Goal: Information Seeking & Learning: Learn about a topic

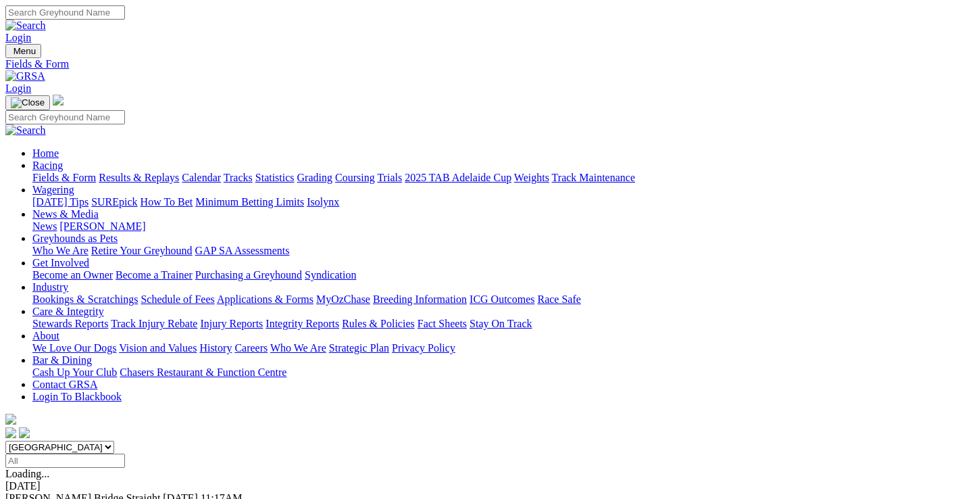
scroll to position [405, 0]
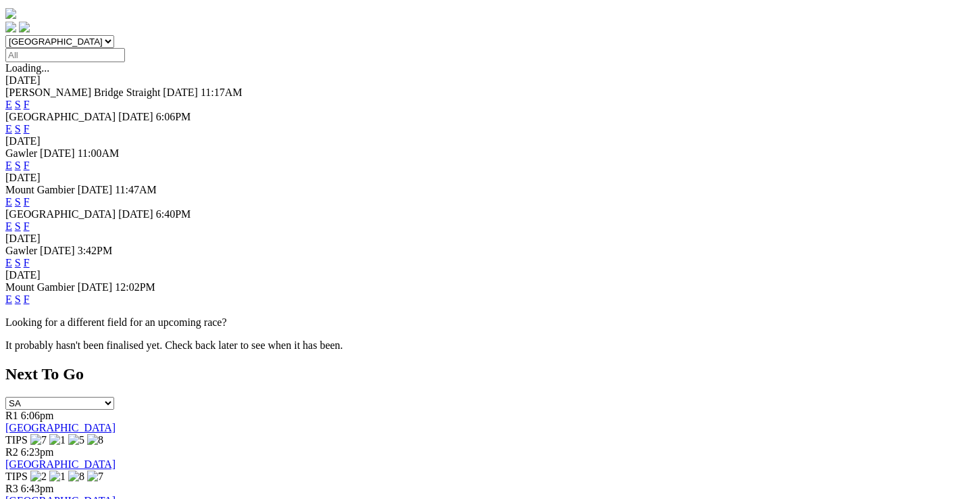
click at [30, 257] on link "F" at bounding box center [27, 262] width 6 height 11
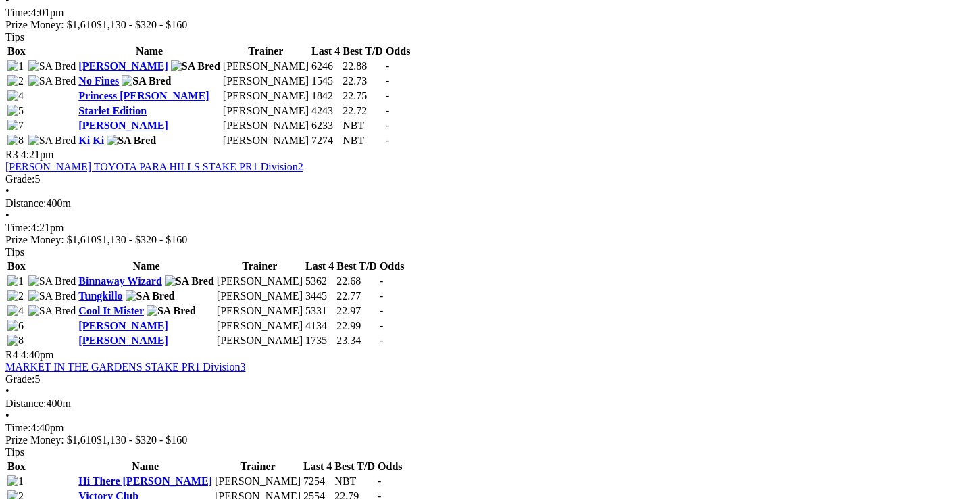
scroll to position [946, 0]
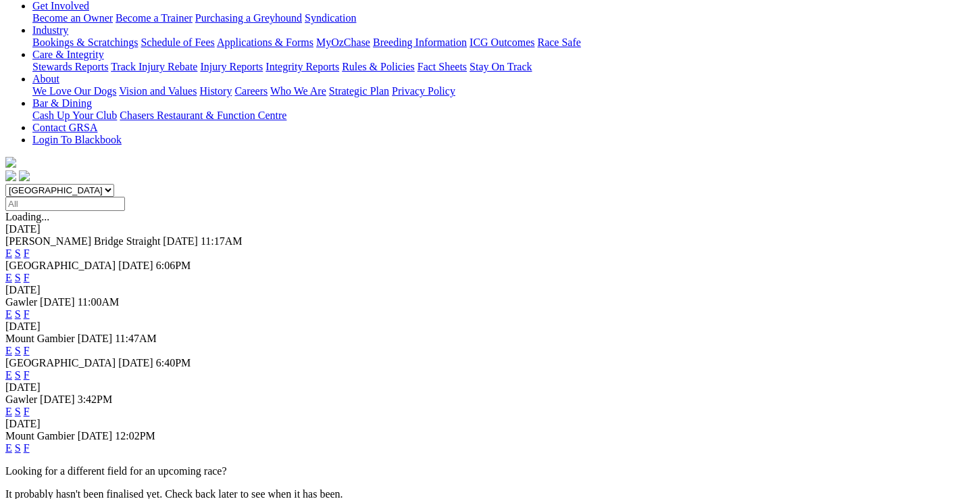
scroll to position [270, 0]
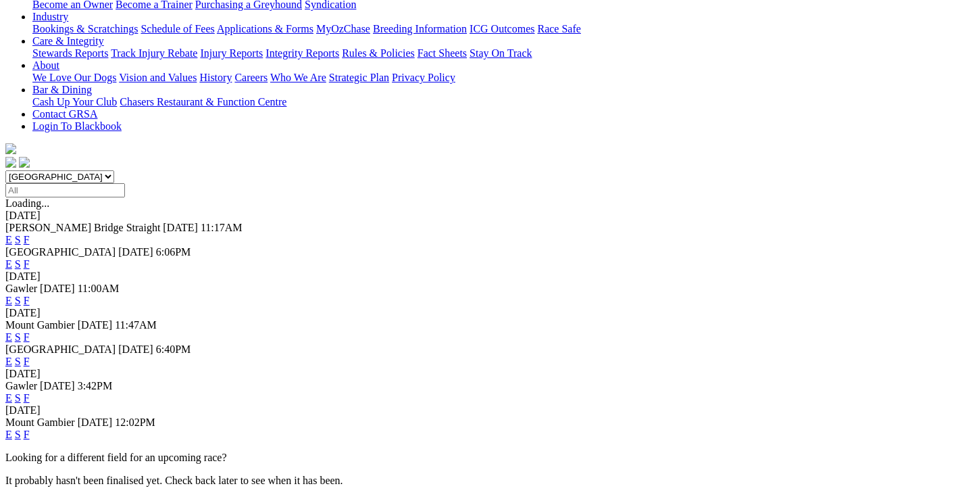
click at [30, 355] on link "F" at bounding box center [27, 360] width 6 height 11
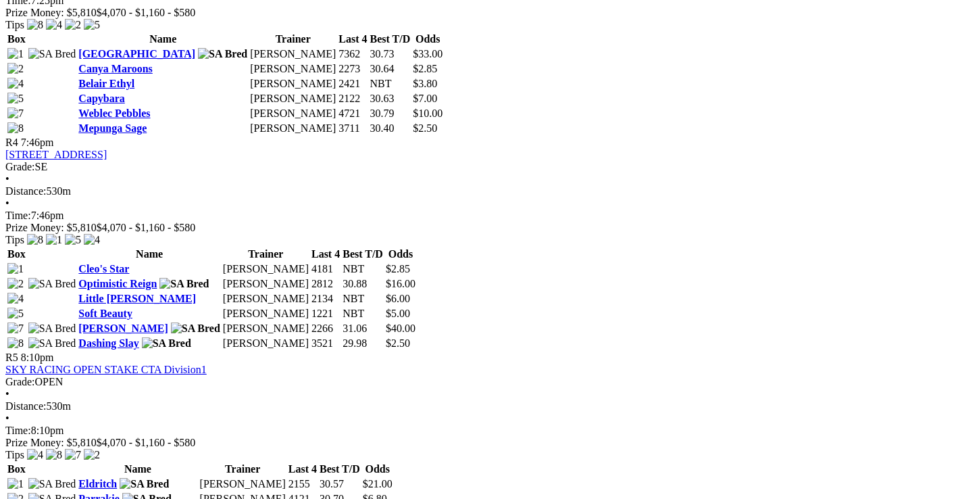
scroll to position [1216, 0]
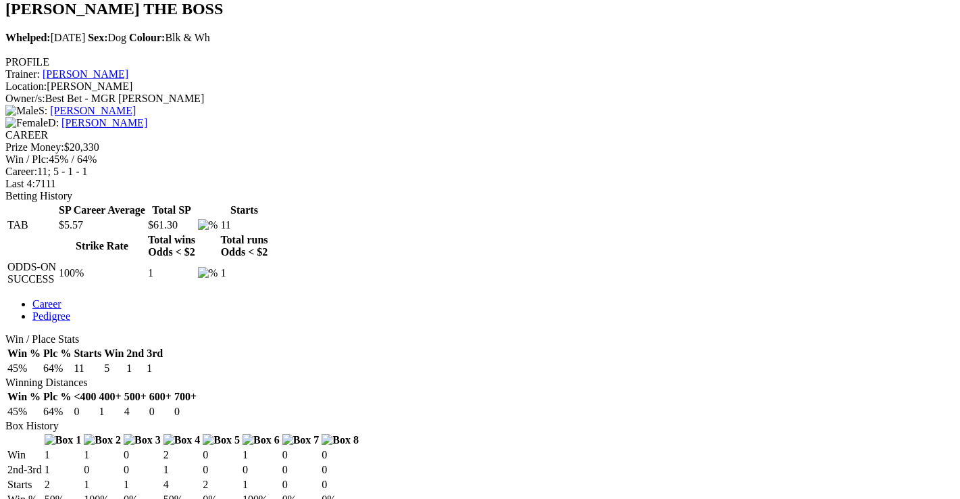
scroll to position [473, 0]
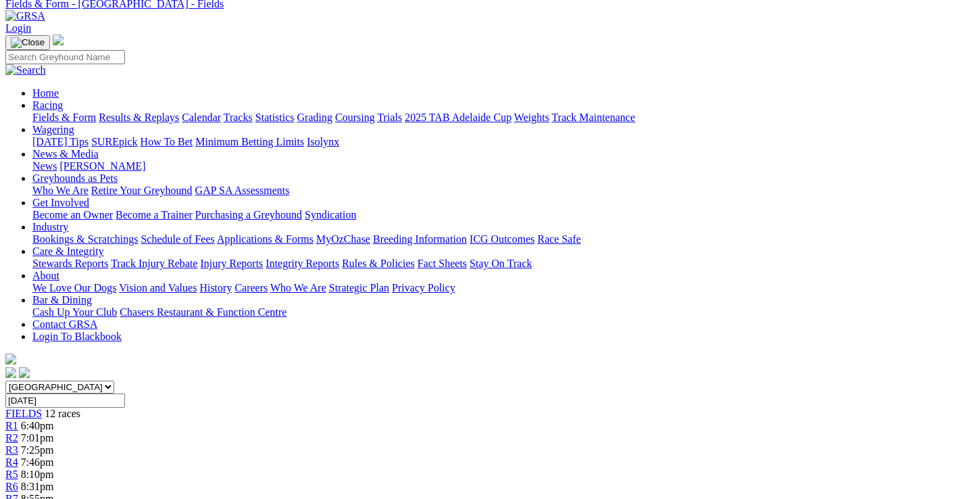
scroll to position [270, 0]
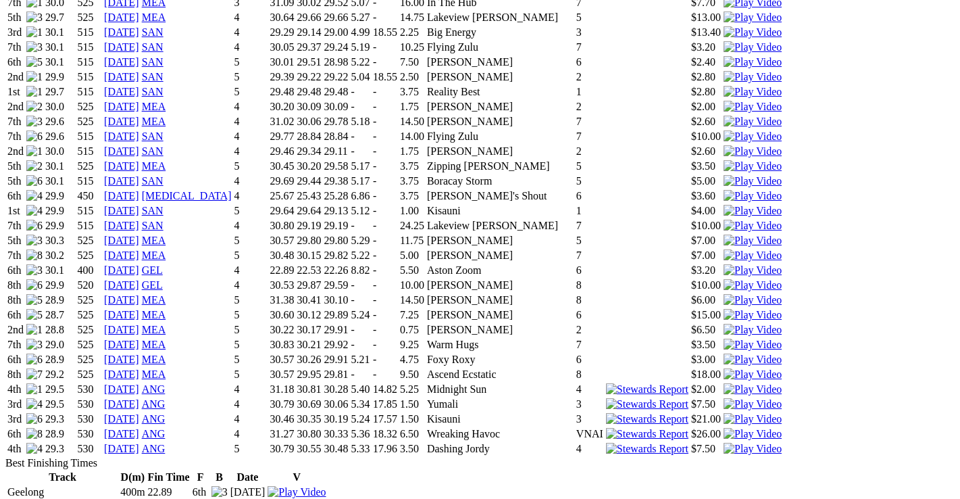
scroll to position [1419, 0]
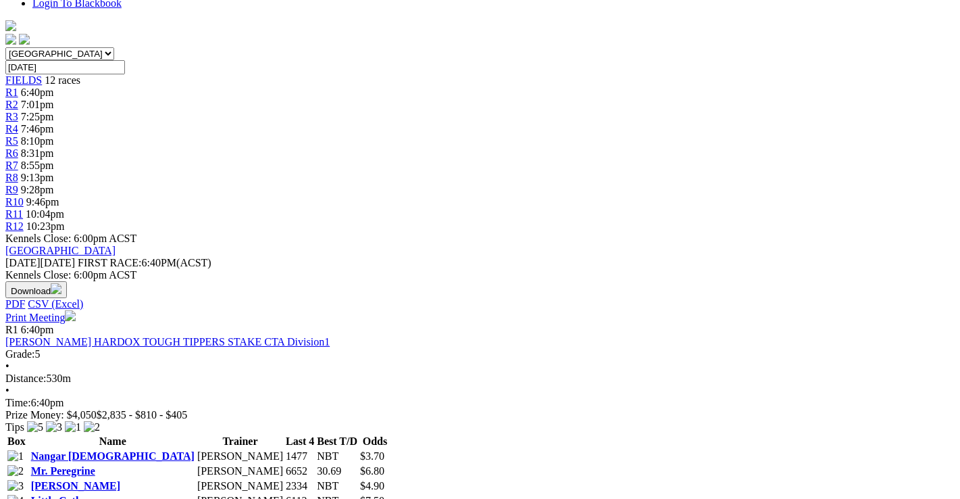
scroll to position [405, 0]
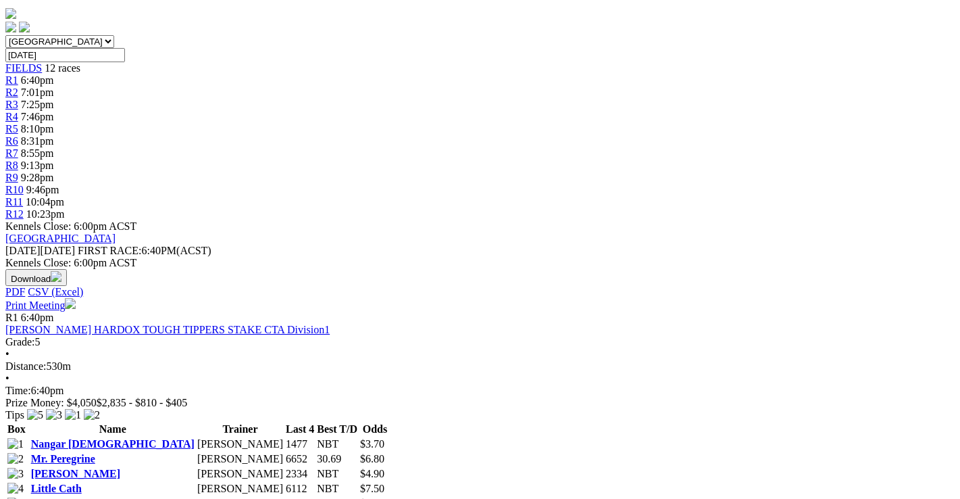
click at [96, 497] on link "Big Chief Size" at bounding box center [63, 502] width 65 height 11
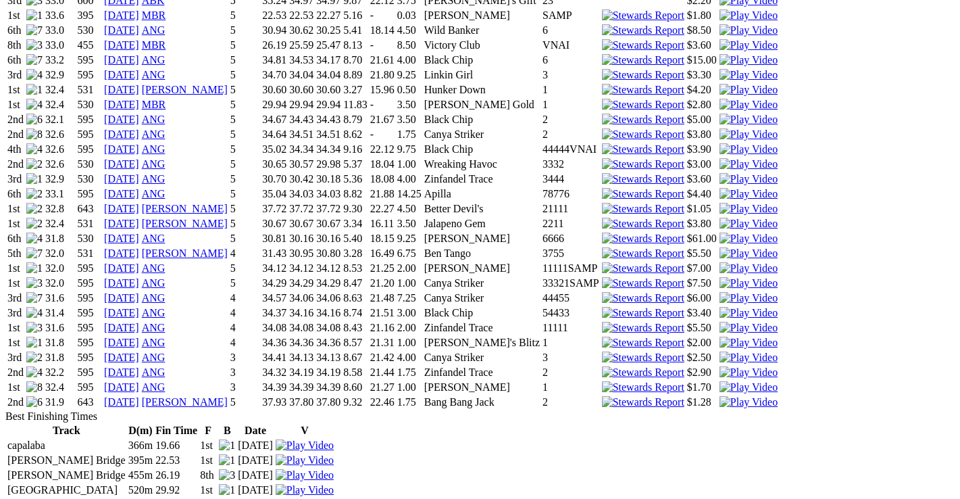
scroll to position [1351, 0]
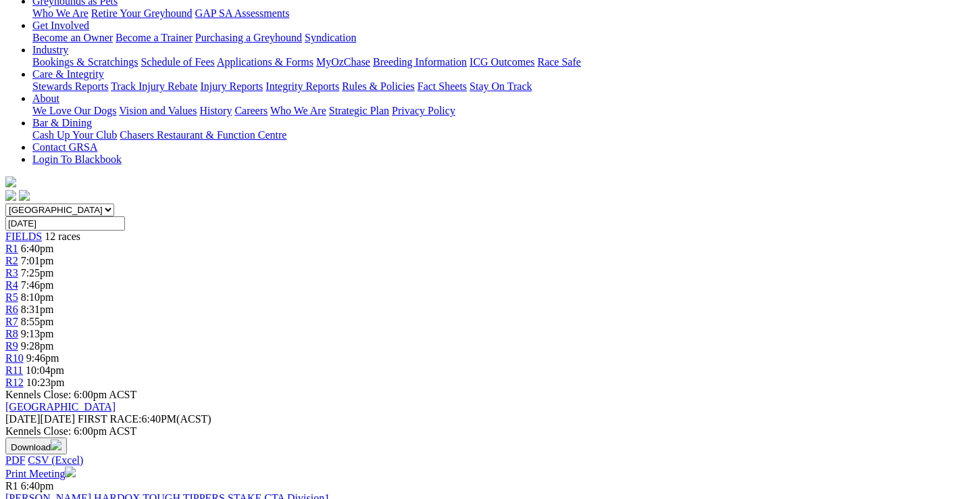
scroll to position [270, 0]
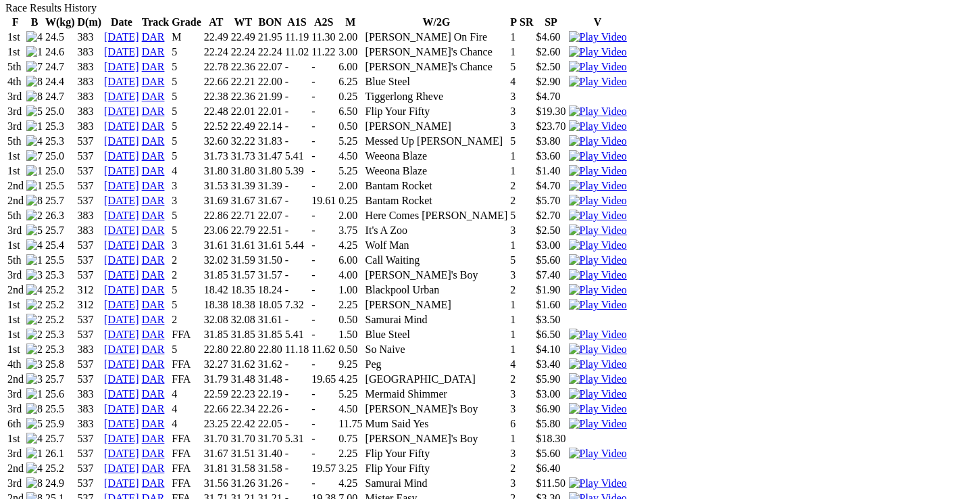
scroll to position [1013, 0]
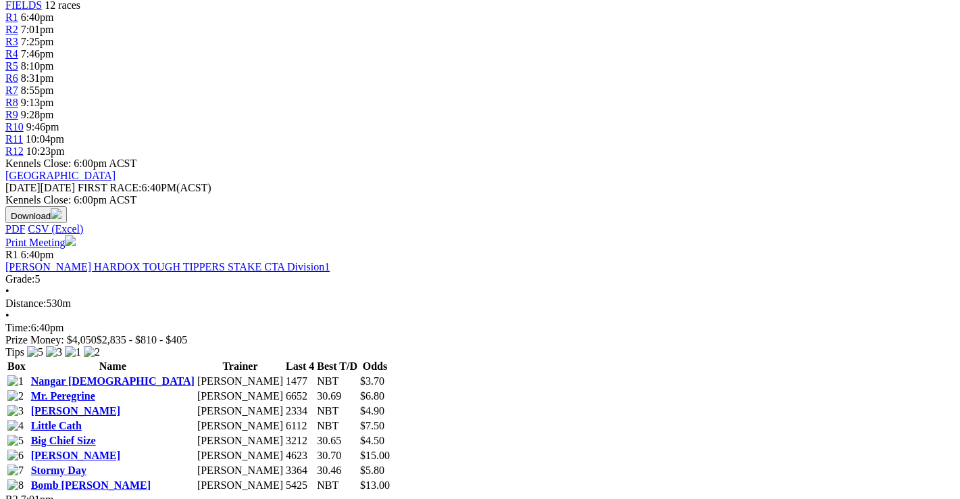
scroll to position [473, 0]
